Goal: Task Accomplishment & Management: Manage account settings

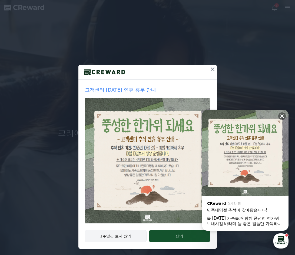
click at [129, 240] on button "1주일간 보지 않기" at bounding box center [116, 236] width 62 height 12
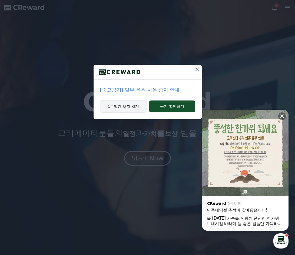
click at [128, 107] on button "1주일간 보지 않기" at bounding box center [123, 106] width 47 height 12
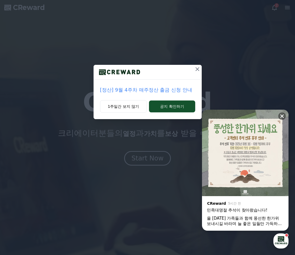
click at [197, 70] on icon at bounding box center [197, 69] width 6 height 6
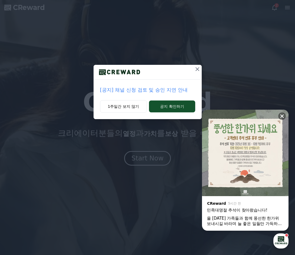
click at [198, 72] on icon at bounding box center [197, 69] width 6 height 6
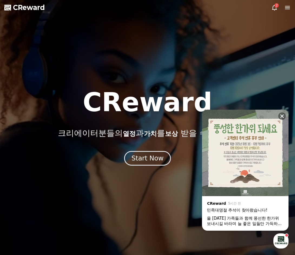
click at [274, 5] on icon at bounding box center [274, 7] width 6 height 6
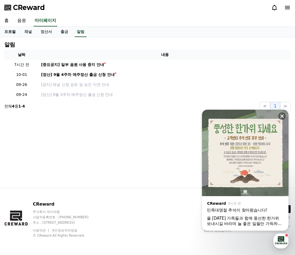
click at [15, 34] on link "프로필" at bounding box center [10, 32] width 20 height 10
select select "**********"
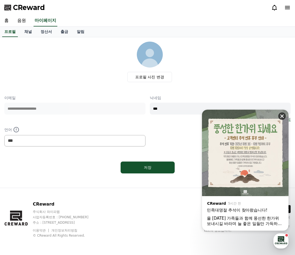
click at [281, 115] on icon at bounding box center [282, 117] width 4 height 4
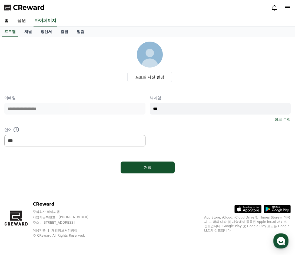
click at [235, 77] on div "프로필 사진 변경" at bounding box center [150, 62] width 282 height 41
click at [236, 92] on div "**********" at bounding box center [147, 109] width 286 height 134
click at [287, 9] on icon at bounding box center [287, 7] width 5 height 3
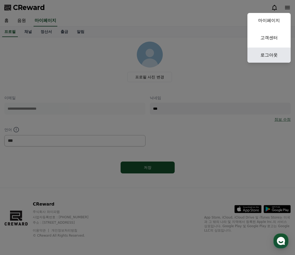
click at [265, 57] on link "로그아웃" at bounding box center [268, 55] width 43 height 15
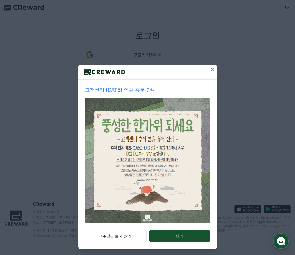
click at [211, 68] on icon at bounding box center [212, 69] width 6 height 6
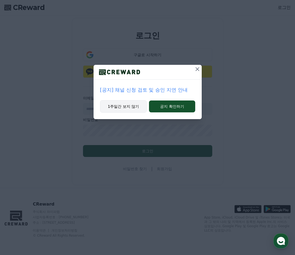
click at [125, 106] on button "1주일간 보지 않기" at bounding box center [123, 106] width 47 height 12
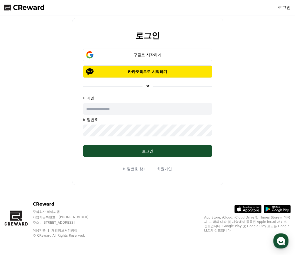
click at [124, 107] on input "text" at bounding box center [147, 109] width 129 height 12
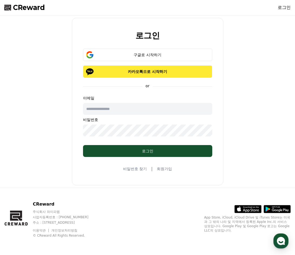
type input "*"
type input "**********"
click at [161, 70] on p "카카오톡으로 시작하기" at bounding box center [148, 71] width 114 height 5
